Goal: Information Seeking & Learning: Find specific fact

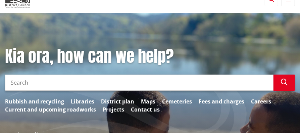
scroll to position [30, 0]
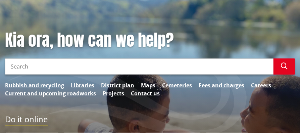
click at [25, 64] on input "Search" at bounding box center [139, 66] width 269 height 16
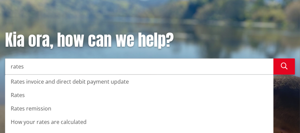
type input "rates"
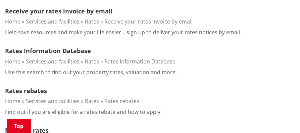
scroll to position [326, 0]
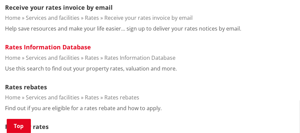
click at [47, 47] on link "Rates Information Database" at bounding box center [48, 47] width 86 height 8
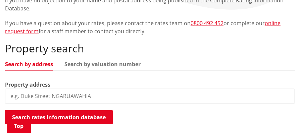
scroll to position [120, 0]
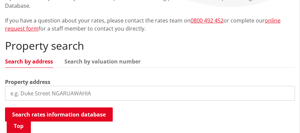
click at [21, 86] on input "search" at bounding box center [150, 93] width 290 height 15
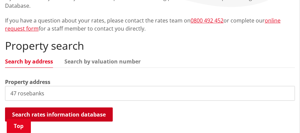
type input "47 rosebanks"
click at [39, 107] on button "Search rates information database" at bounding box center [59, 114] width 108 height 14
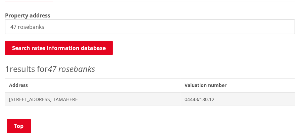
scroll to position [188, 0]
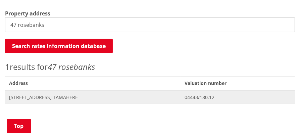
click at [43, 94] on span "[STREET_ADDRESS] TAMAHERE" at bounding box center [93, 97] width 168 height 7
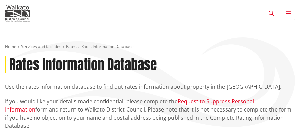
scroll to position [188, 0]
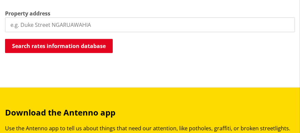
drag, startPoint x: 92, startPoint y: 16, endPoint x: 5, endPoint y: 7, distance: 87.5
click at [5, 9] on div "Property address" at bounding box center [150, 20] width 290 height 23
type input "19g bates road"
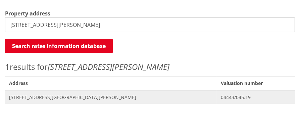
click at [34, 94] on span "[STREET_ADDRESS][GEOGRAPHIC_DATA][PERSON_NAME]" at bounding box center [111, 97] width 204 height 7
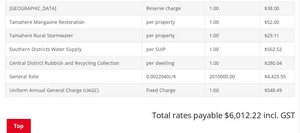
scroll to position [303, 0]
